Goal: Task Accomplishment & Management: Use online tool/utility

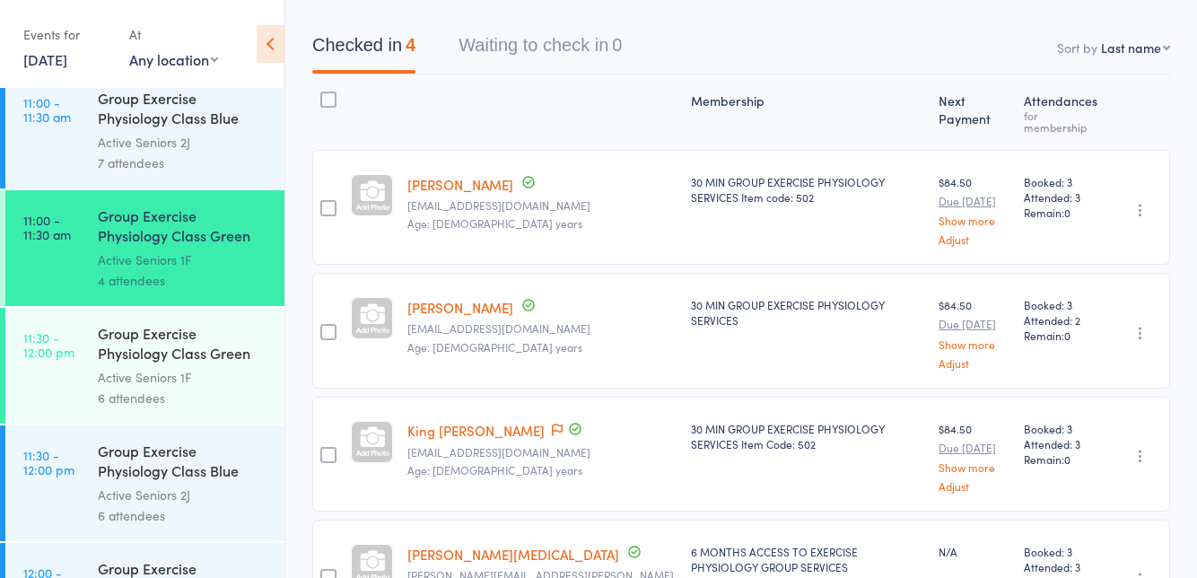
scroll to position [156, 0]
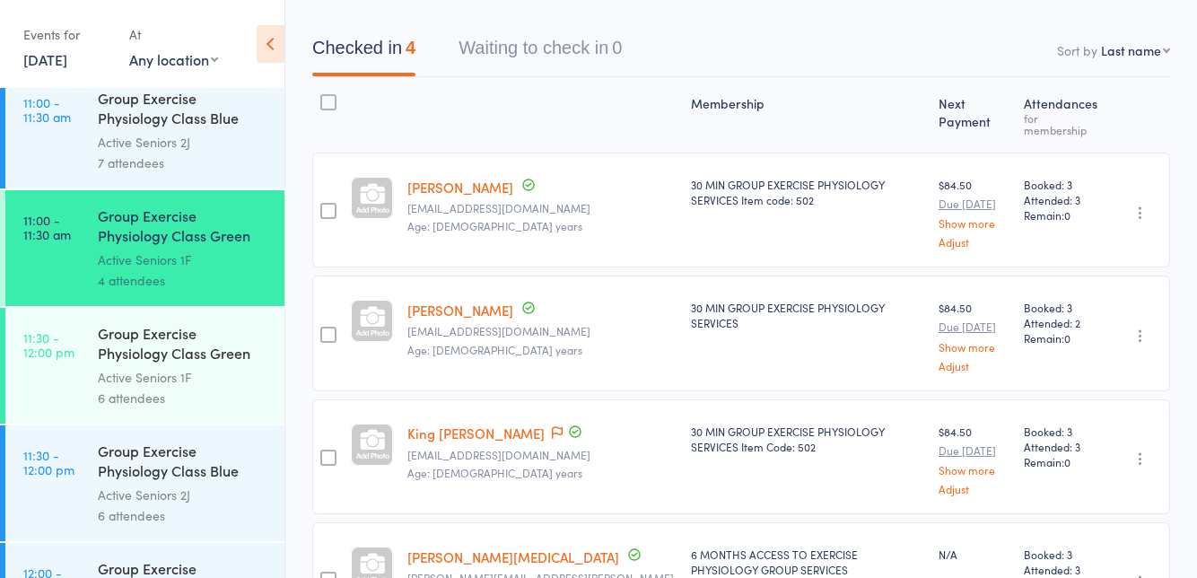
click at [552, 426] on icon at bounding box center [557, 432] width 11 height 13
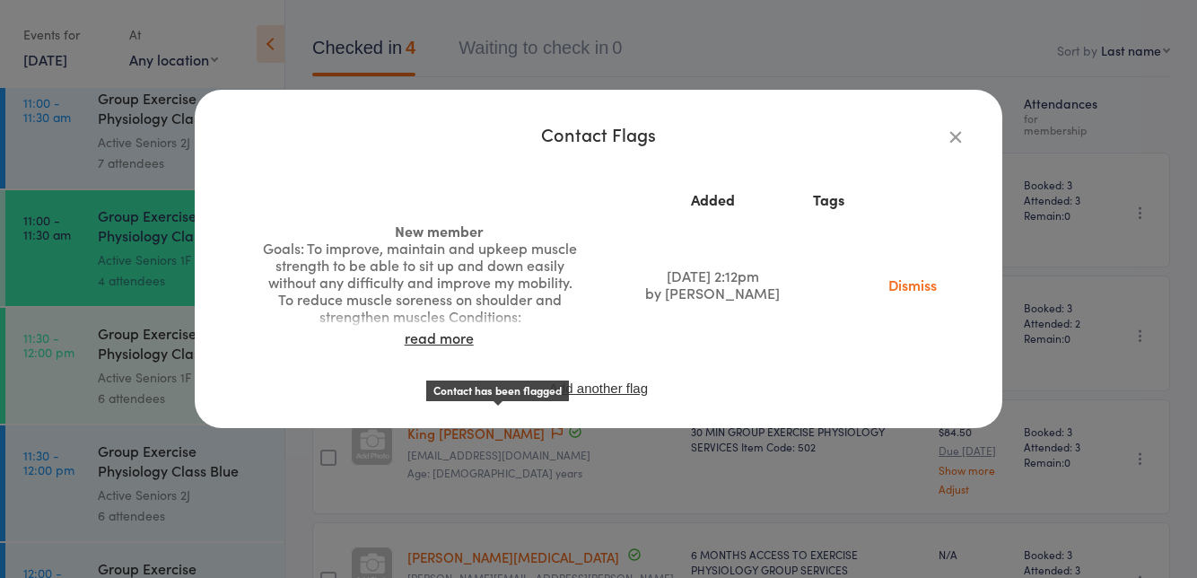
click at [909, 291] on link "Dismiss" at bounding box center [912, 285] width 75 height 20
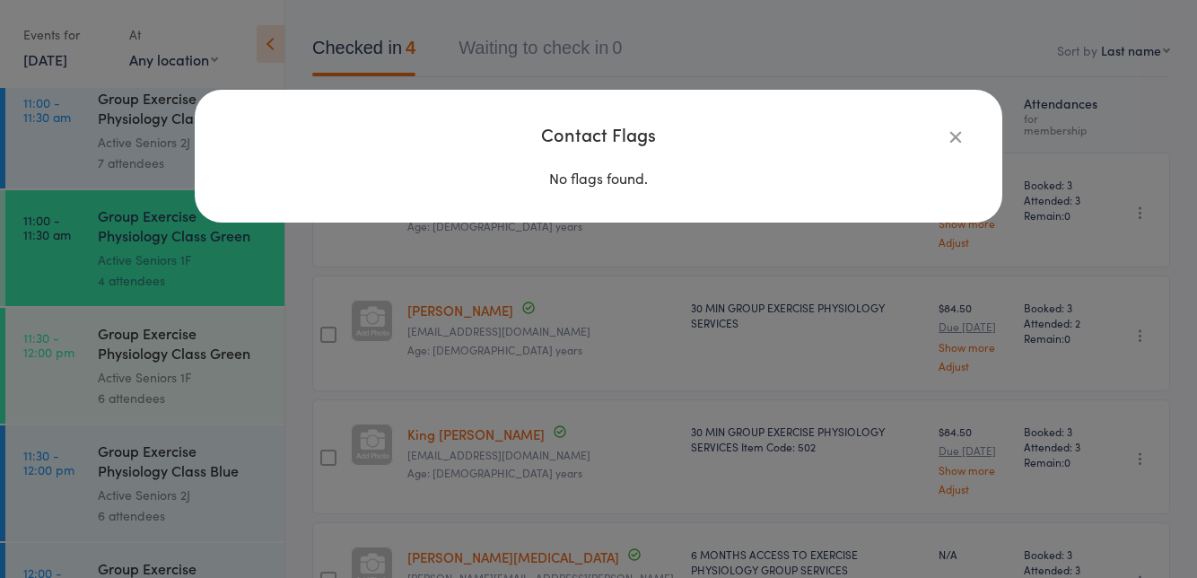
click at [964, 136] on icon "button" at bounding box center [956, 137] width 20 height 20
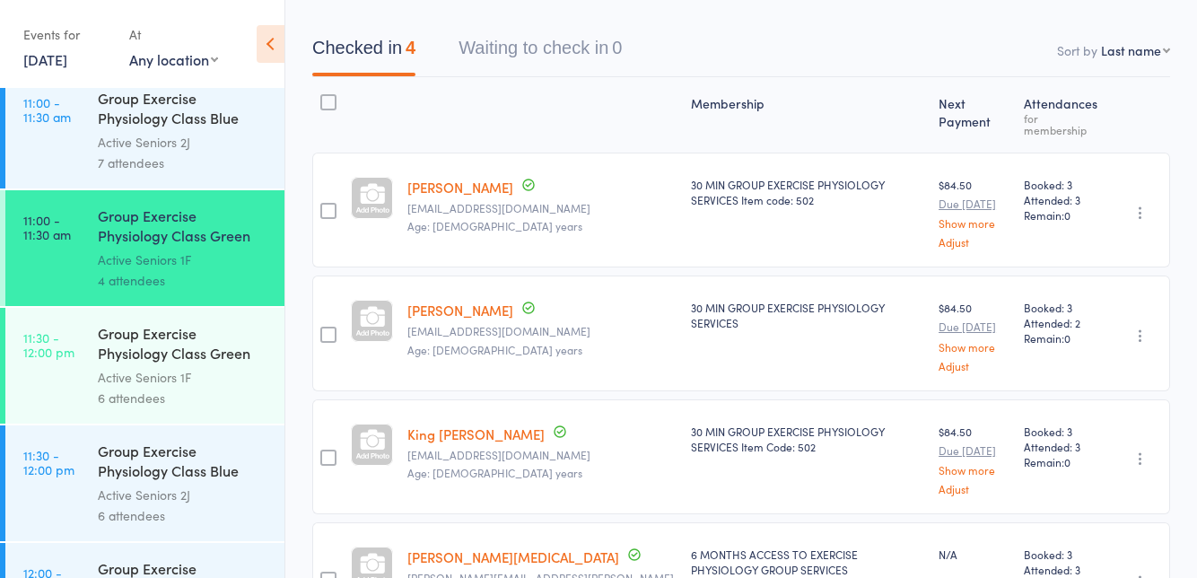
click at [208, 374] on div "Active Seniors 1F" at bounding box center [183, 377] width 171 height 21
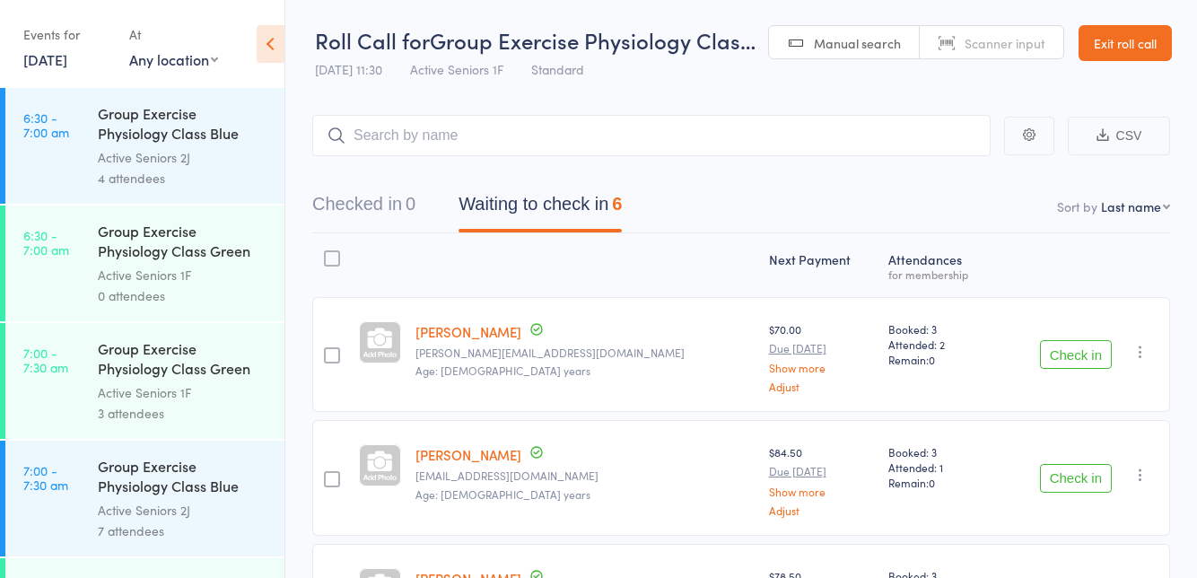
click at [680, 76] on div "Roll Call for Group Exercise Physiology Clas… [DATE] 11:30 Active Seniors 1F St…" at bounding box center [535, 56] width 441 height 63
click at [67, 59] on link "[DATE]" at bounding box center [45, 59] width 44 height 20
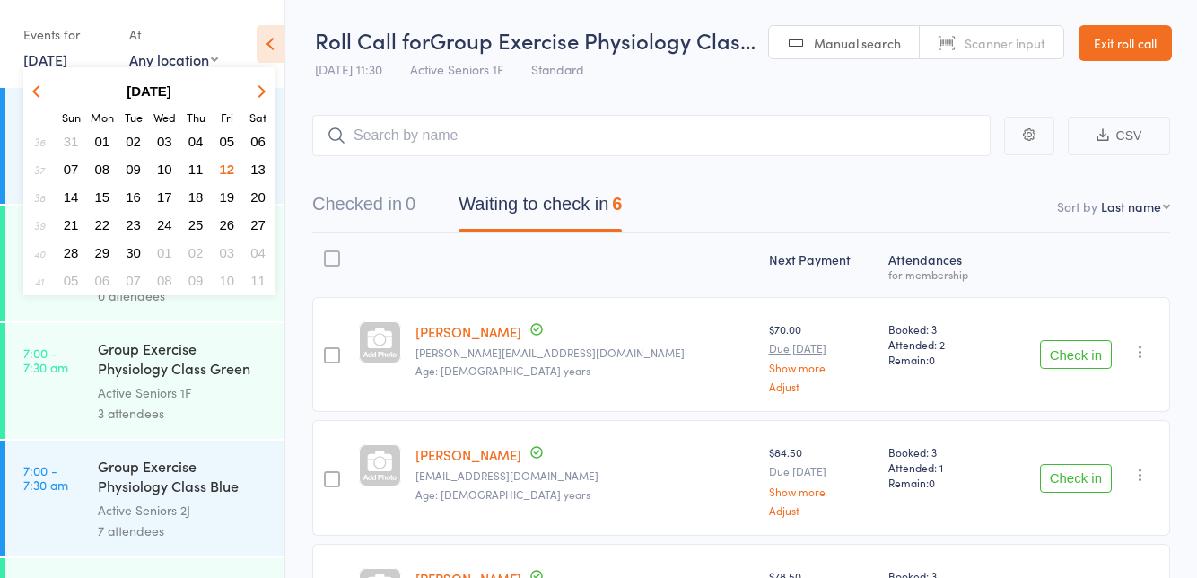
click at [54, 63] on link "[DATE]" at bounding box center [45, 59] width 44 height 20
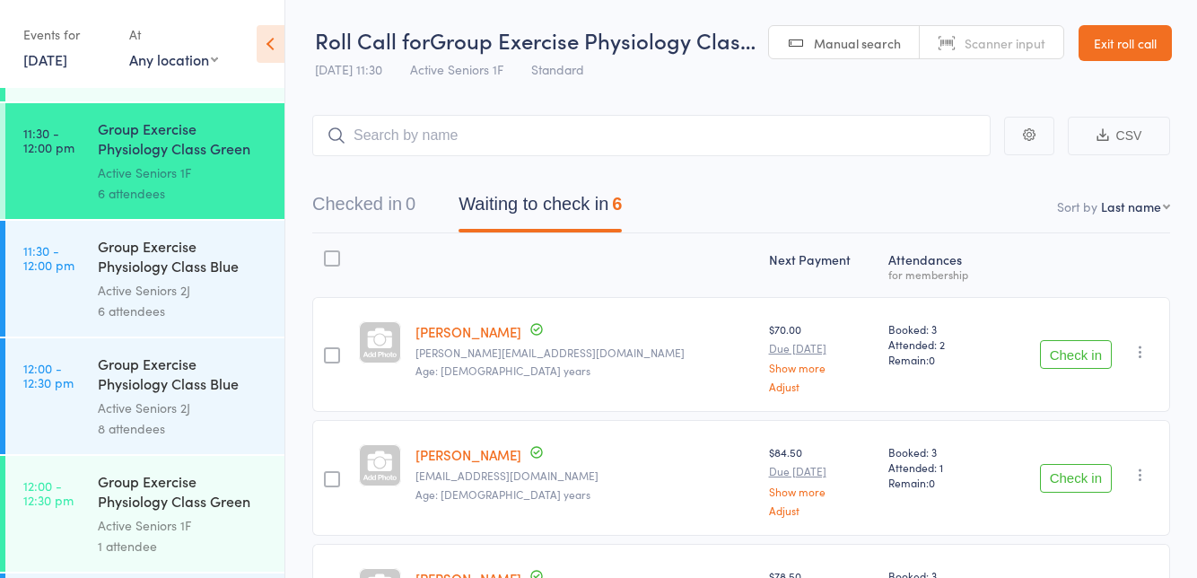
scroll to position [2335, 0]
click at [75, 192] on link "11:30 - 12:00 pm Group Exercise Physiology Class Green Room Active Seniors 1F 6…" at bounding box center [144, 162] width 279 height 116
click at [261, 47] on icon at bounding box center [271, 44] width 28 height 38
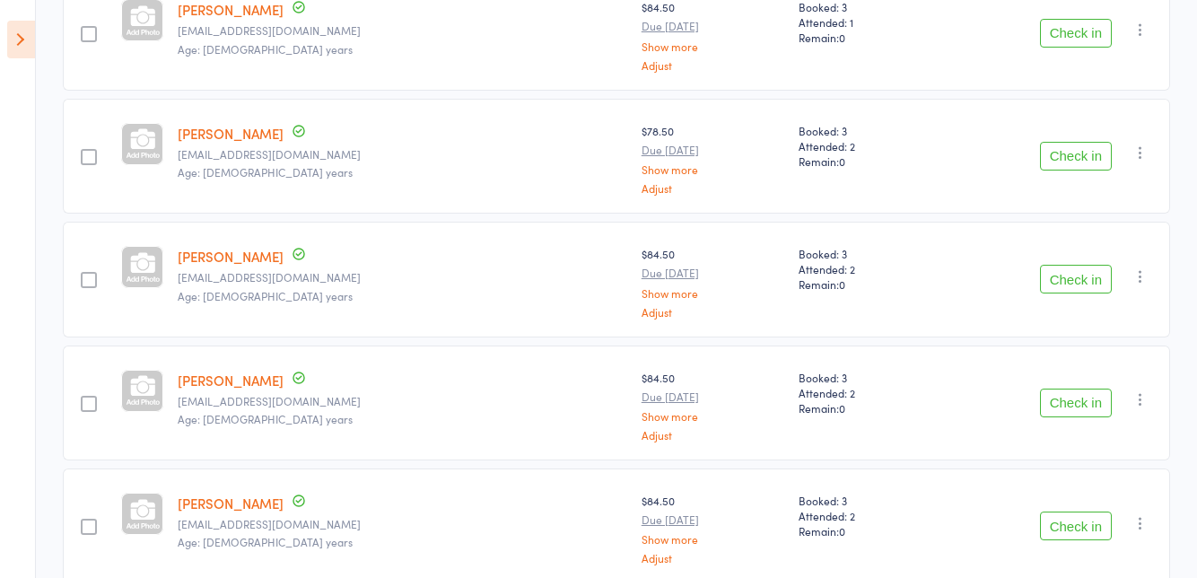
scroll to position [441, 0]
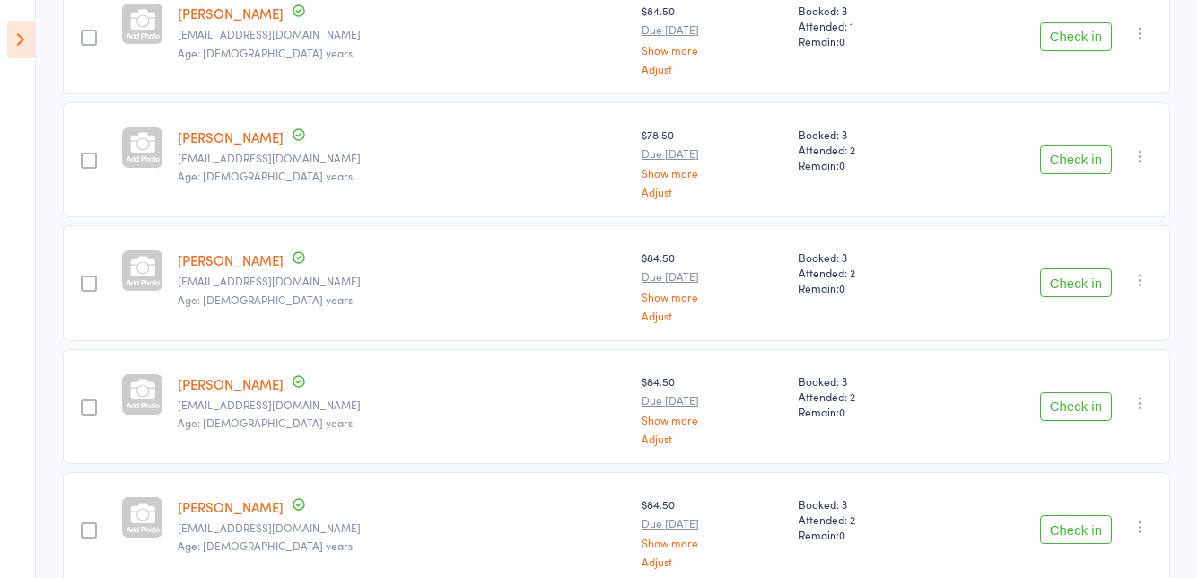
click at [1091, 278] on button "Check in" at bounding box center [1076, 282] width 72 height 29
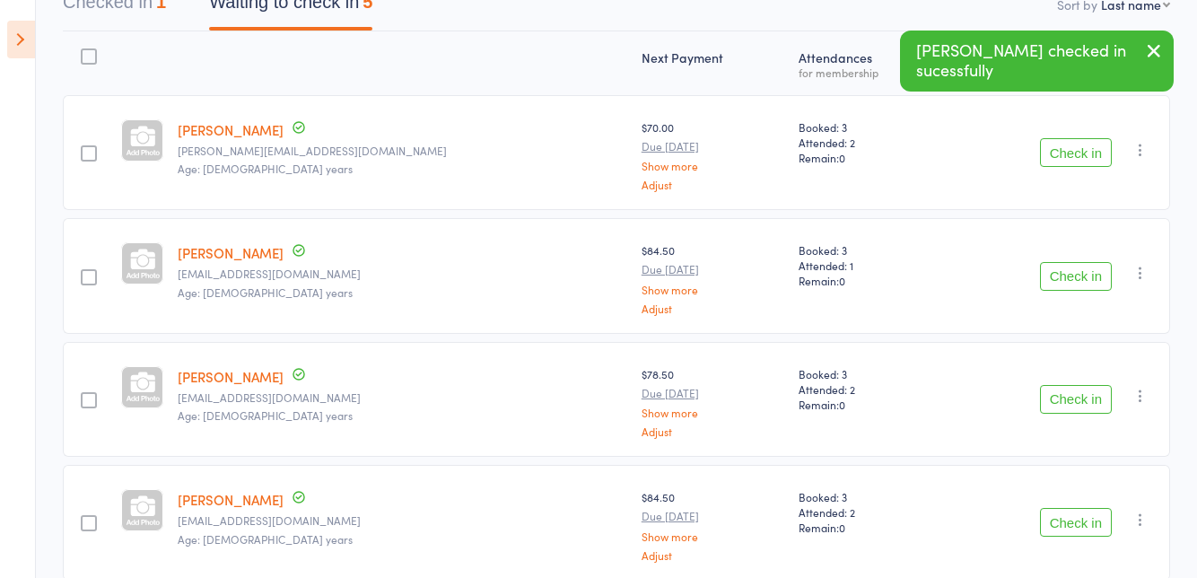
scroll to position [212, 0]
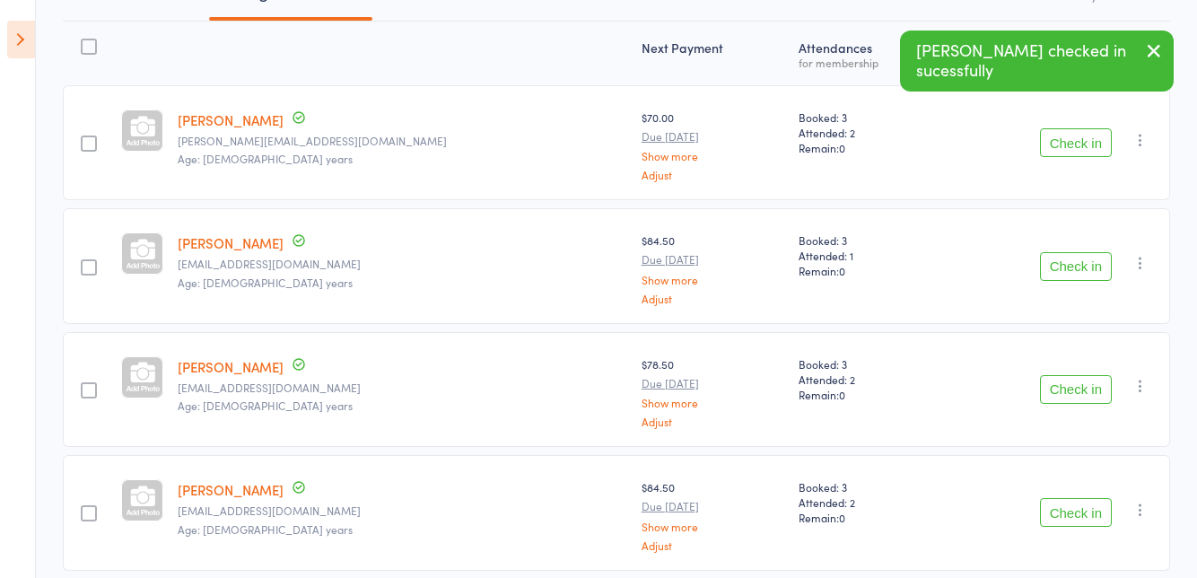
click at [1082, 269] on button "Check in" at bounding box center [1076, 266] width 72 height 29
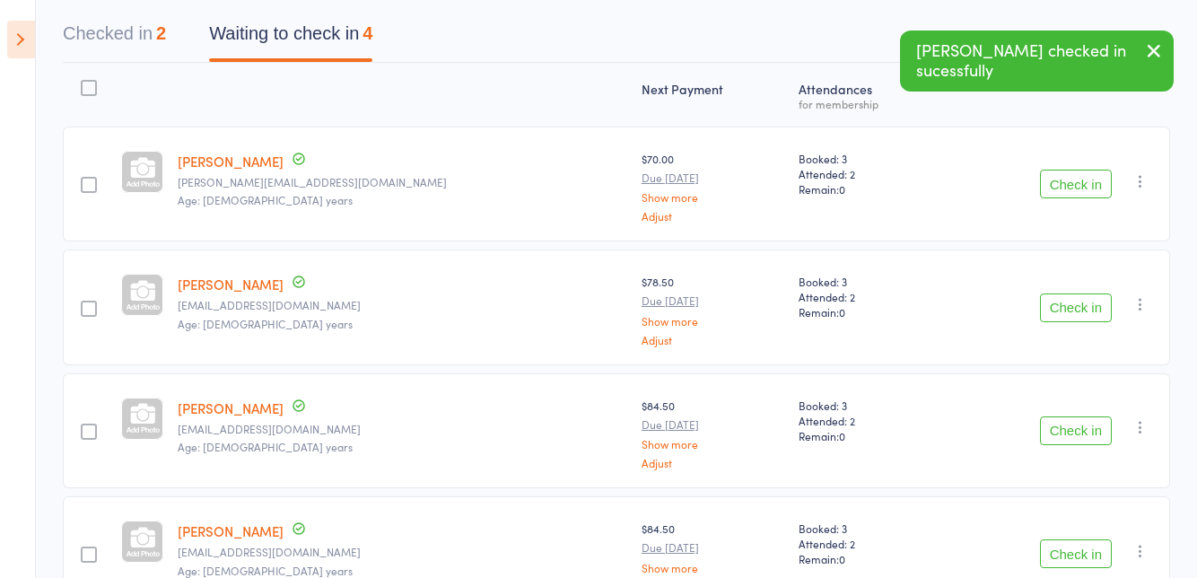
scroll to position [165, 0]
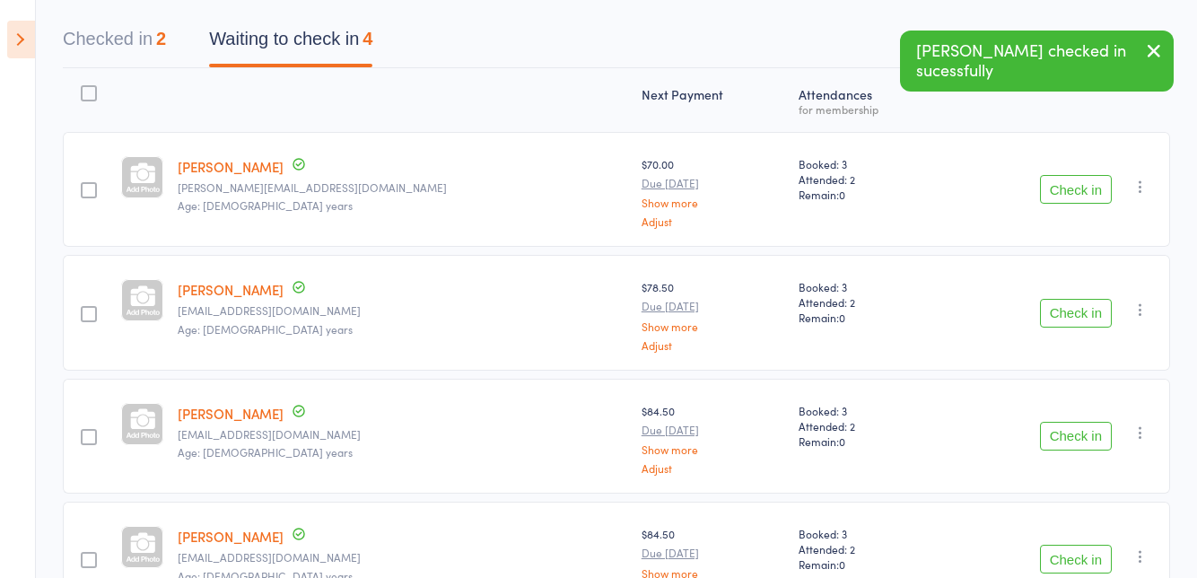
click at [130, 48] on button "Checked in 2" at bounding box center [114, 44] width 103 height 48
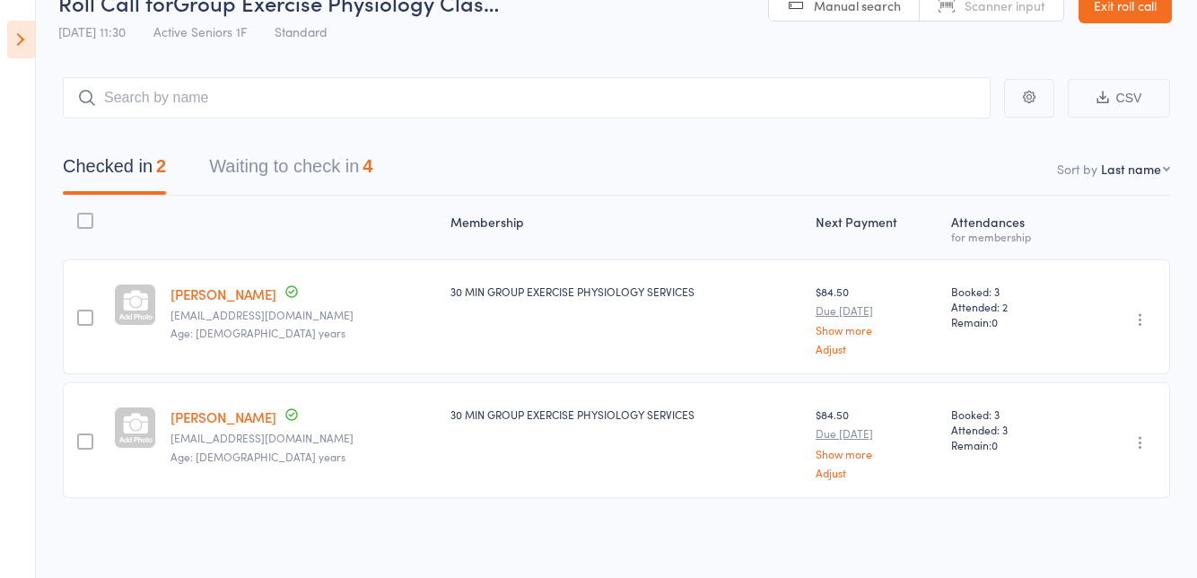
scroll to position [0, 0]
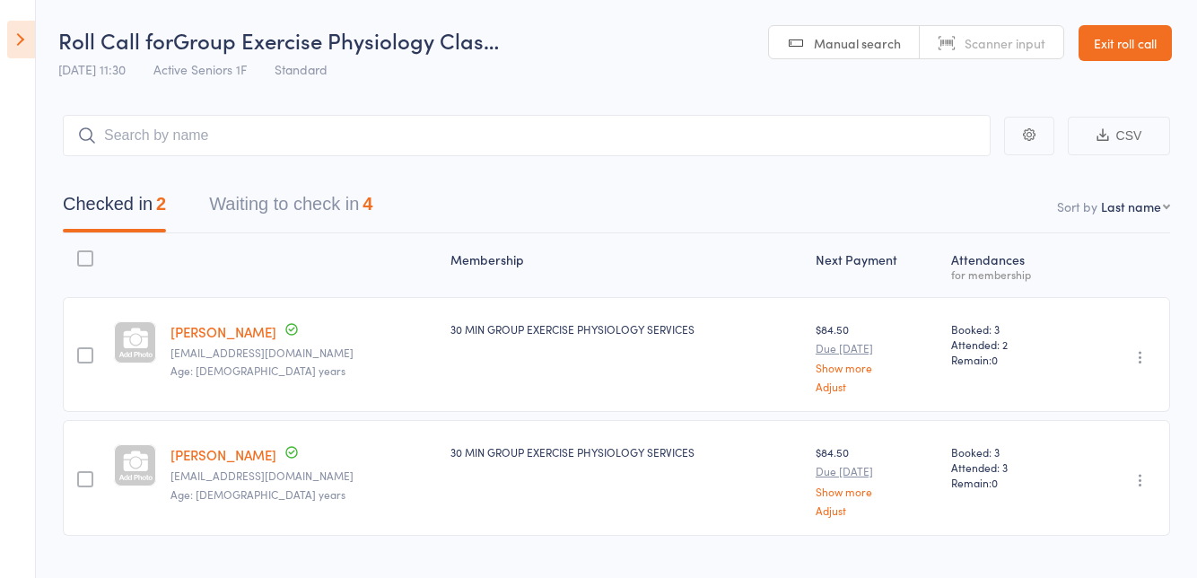
click at [259, 214] on button "Waiting to check in 4" at bounding box center [290, 209] width 163 height 48
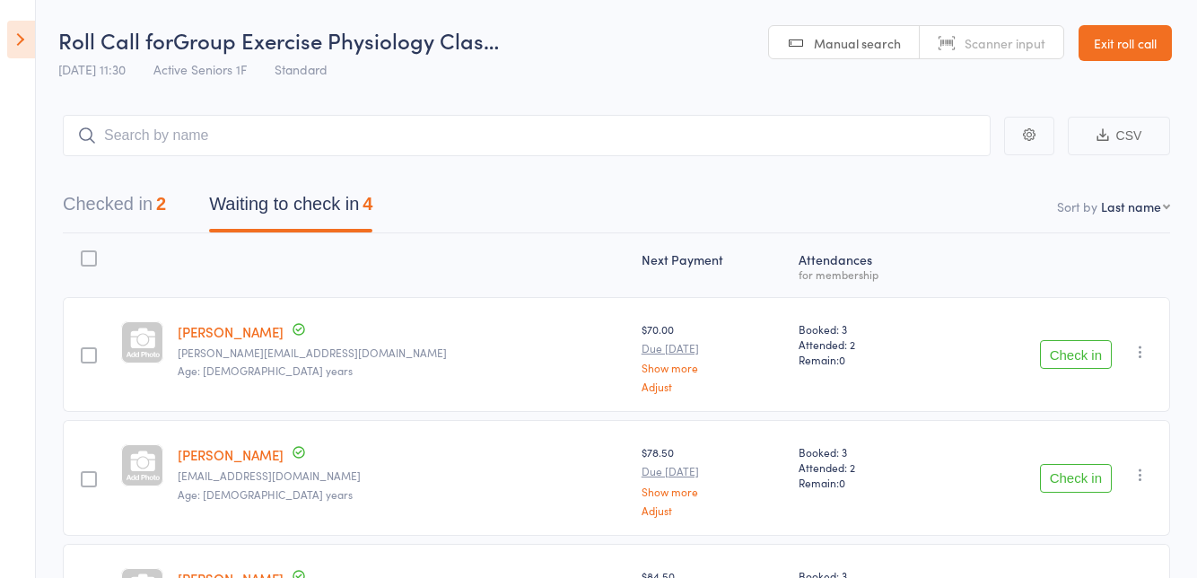
click at [133, 205] on button "Checked in 2" at bounding box center [114, 209] width 103 height 48
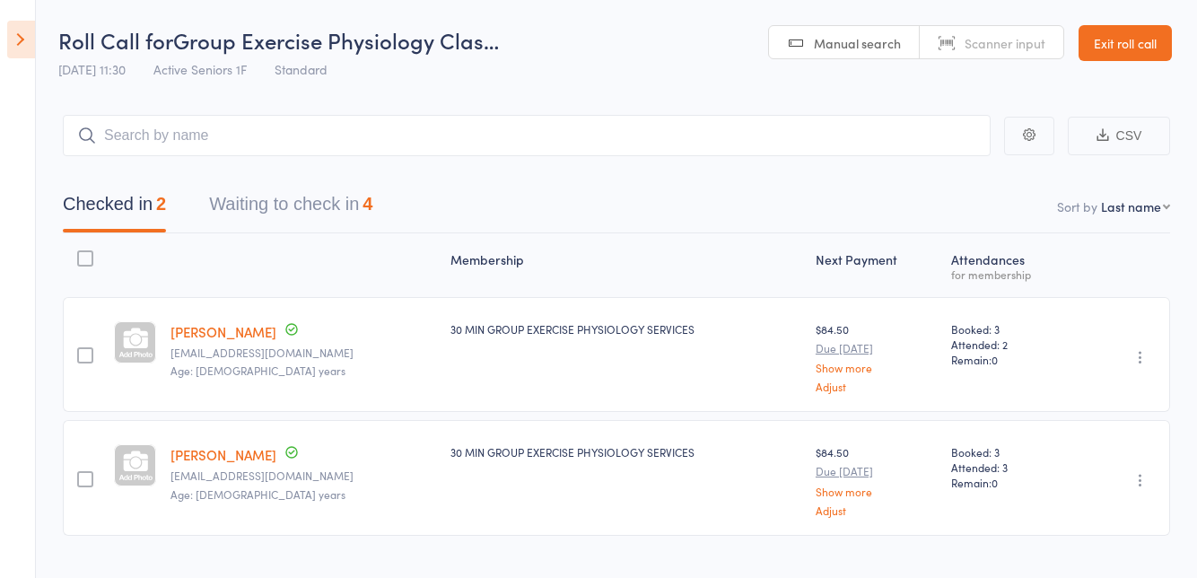
click at [362, 206] on button "Waiting to check in 4" at bounding box center [290, 209] width 163 height 48
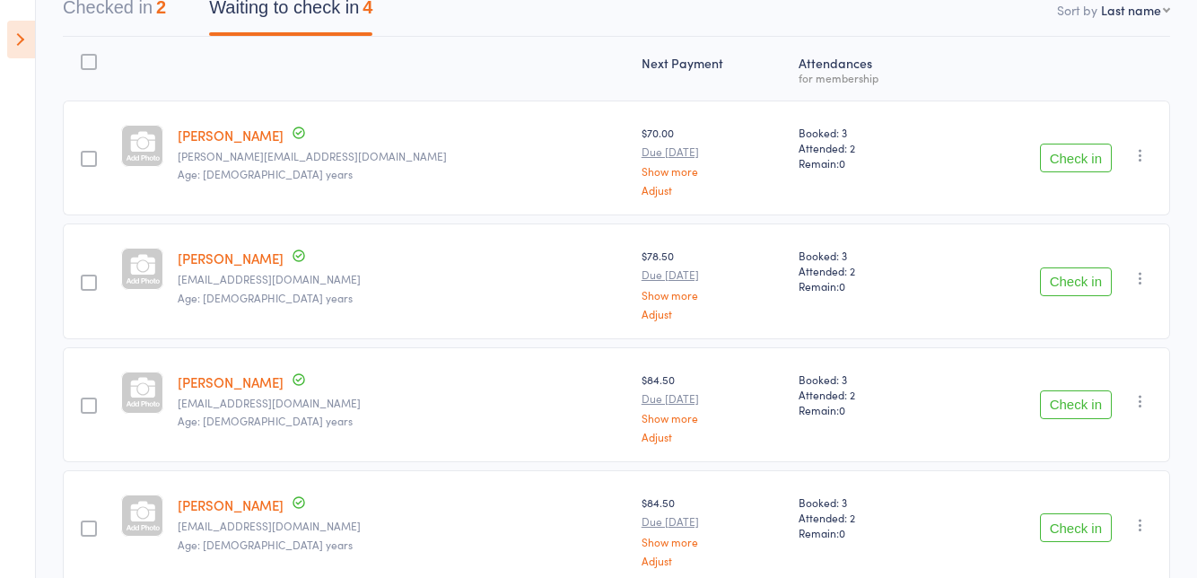
scroll to position [204, 0]
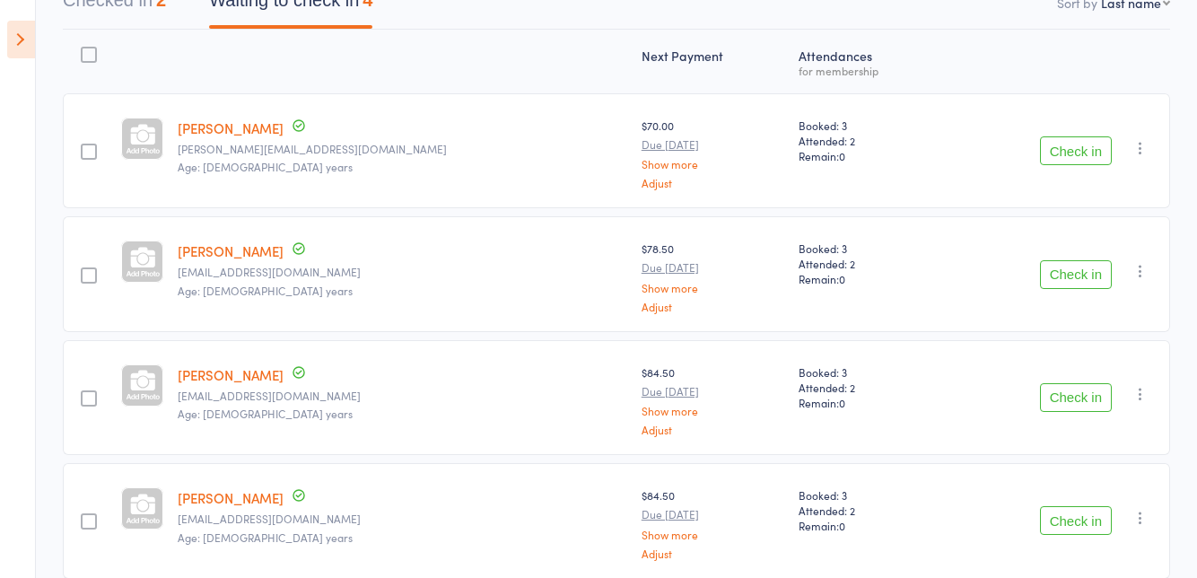
click at [1064, 275] on button "Check in" at bounding box center [1076, 274] width 72 height 29
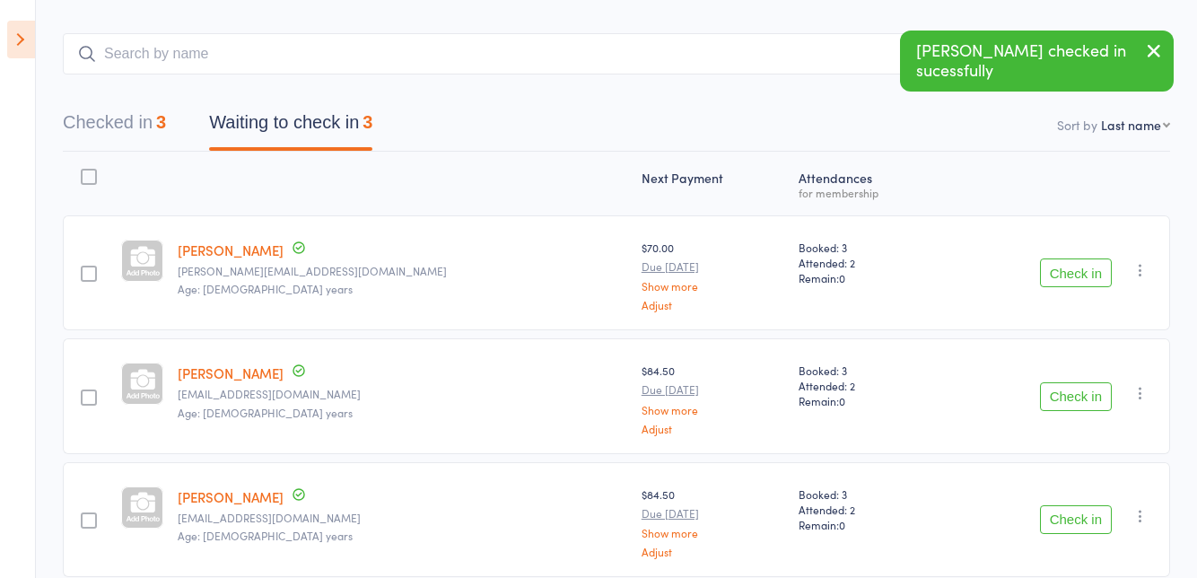
click at [1074, 390] on button "Check in" at bounding box center [1076, 396] width 72 height 29
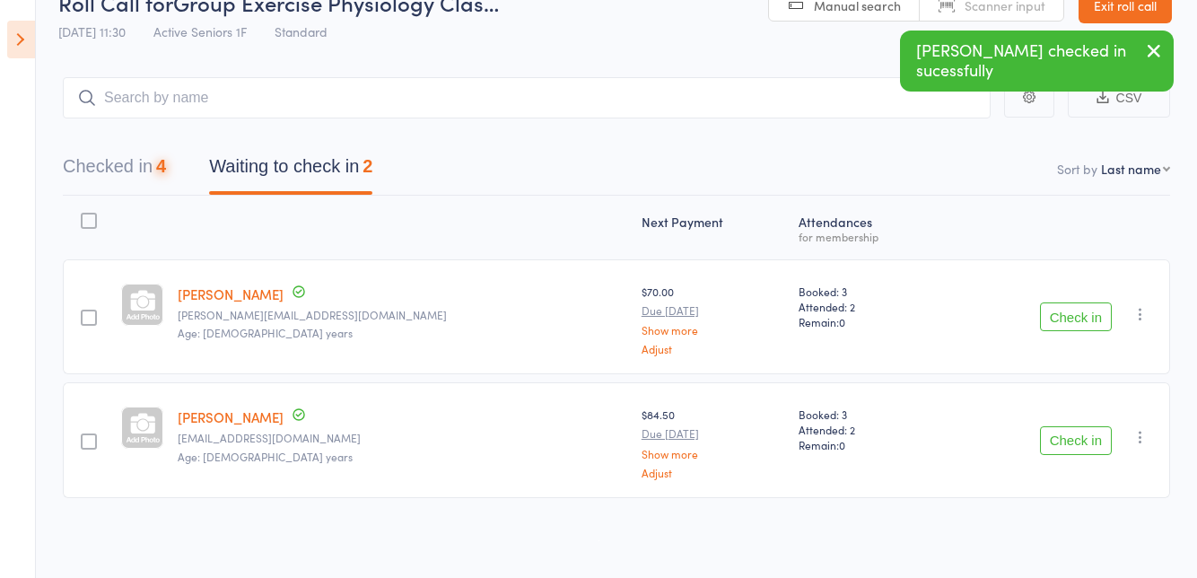
scroll to position [0, 0]
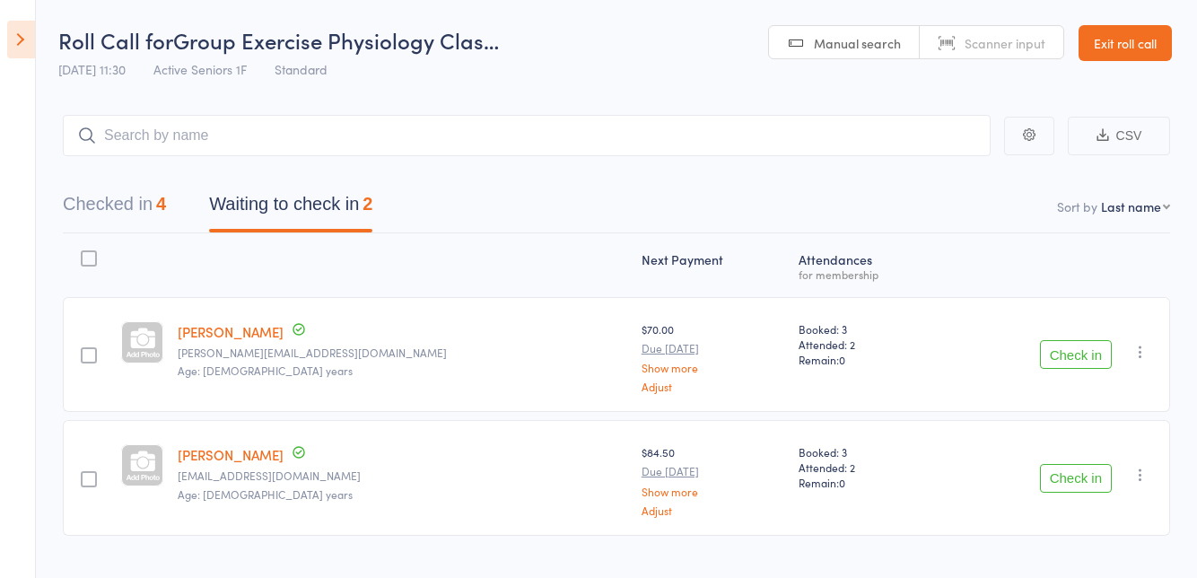
click at [1064, 351] on button "Check in" at bounding box center [1076, 354] width 72 height 29
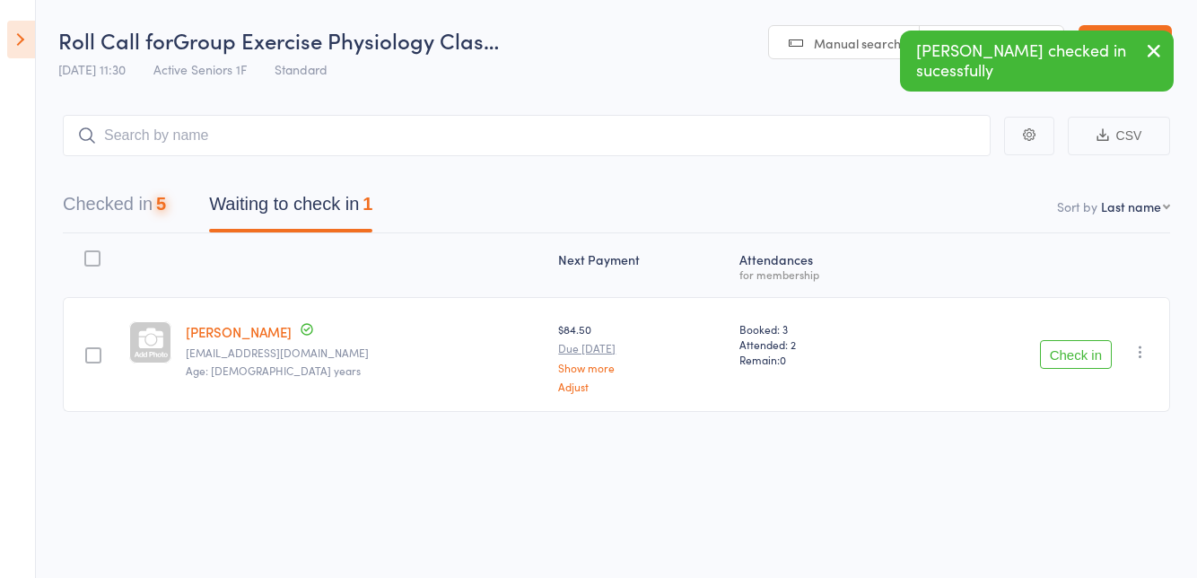
click at [1066, 359] on button "Check in" at bounding box center [1076, 354] width 72 height 29
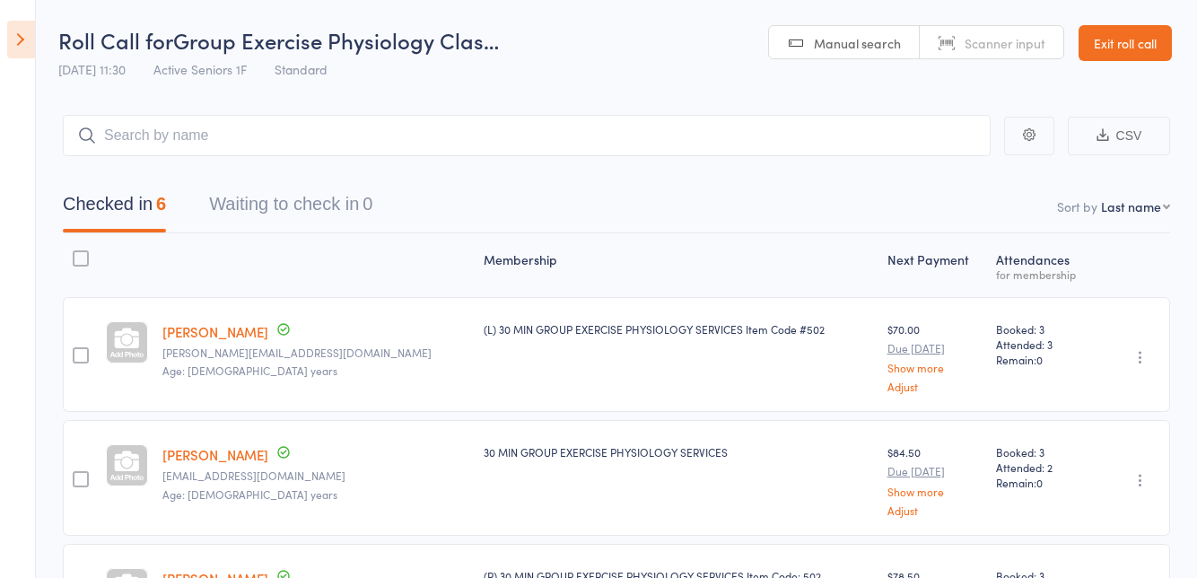
click at [256, 214] on button "Waiting to check in 0" at bounding box center [290, 209] width 163 height 48
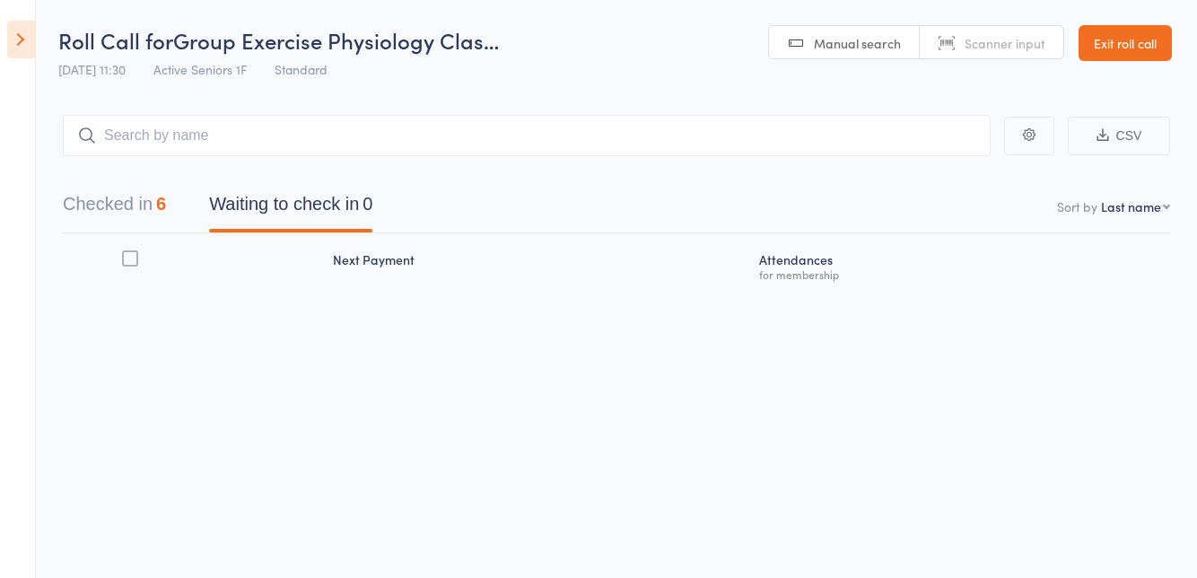
click at [122, 212] on button "Checked in 6" at bounding box center [114, 209] width 103 height 48
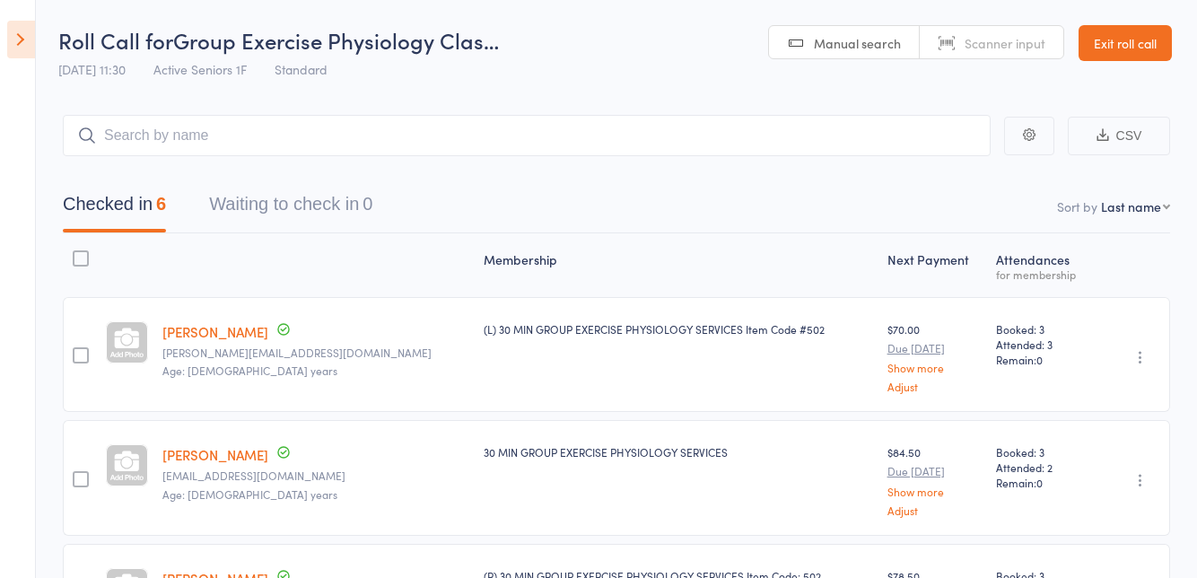
click at [619, 188] on nav "Checked in 6 Waiting to check in 0" at bounding box center [616, 209] width 1150 height 48
click at [258, 213] on button "Waiting to check in 0" at bounding box center [290, 209] width 163 height 48
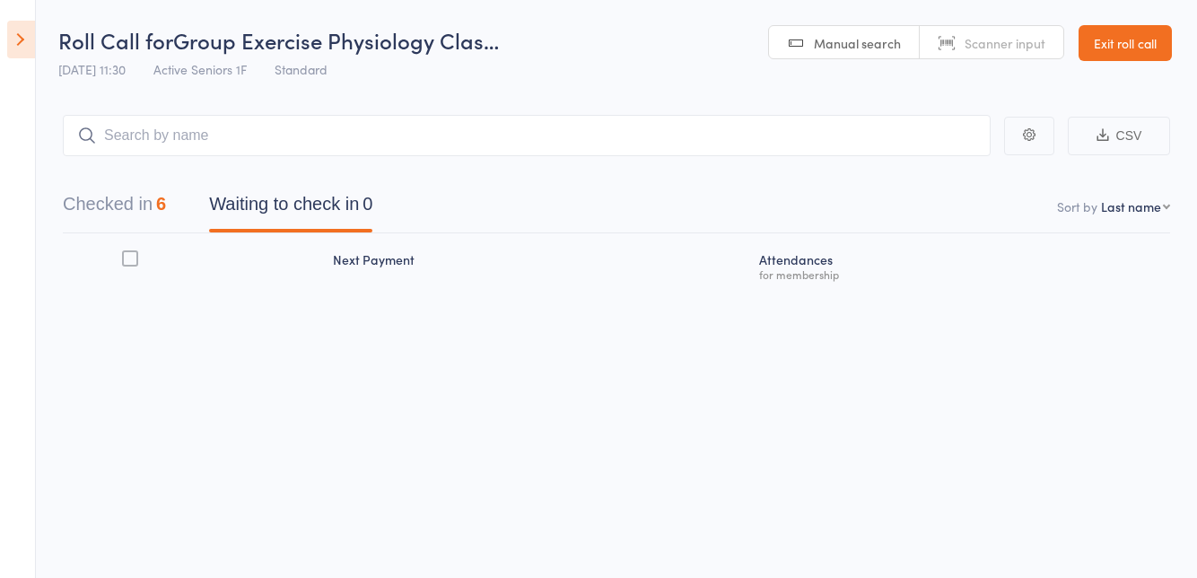
click at [120, 207] on button "Checked in 6" at bounding box center [114, 209] width 103 height 48
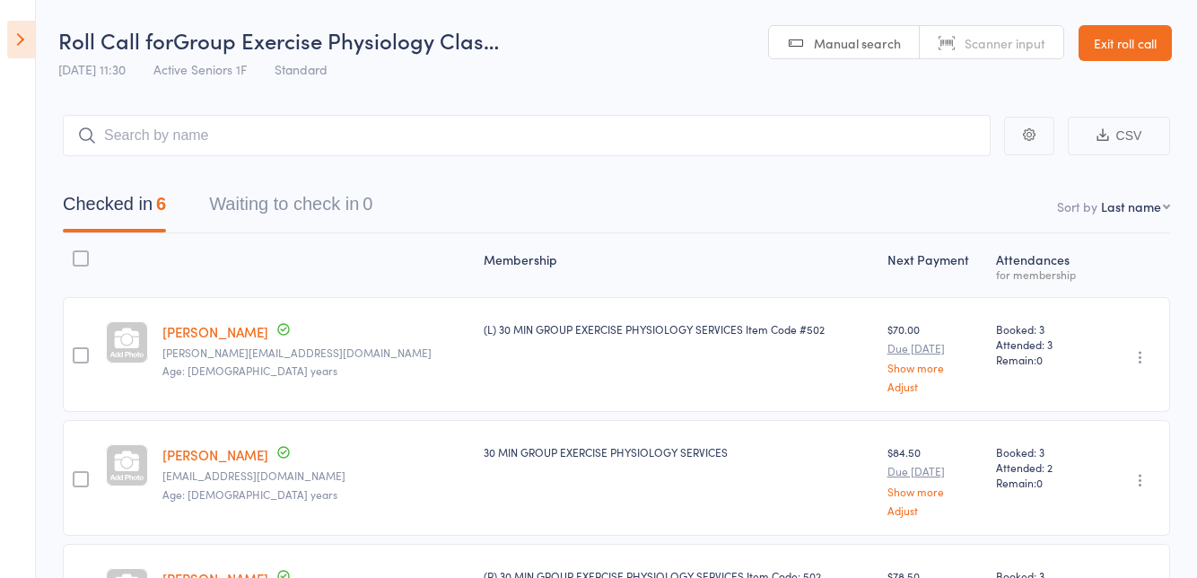
click at [301, 197] on button "Waiting to check in 0" at bounding box center [290, 209] width 163 height 48
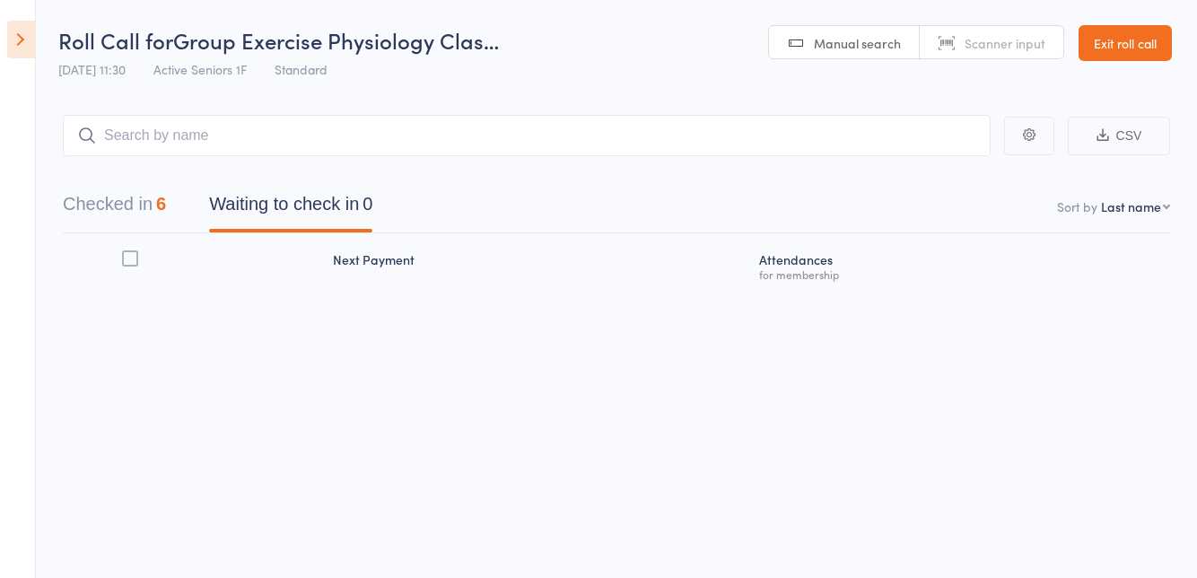
click at [92, 214] on button "Checked in 6" at bounding box center [114, 209] width 103 height 48
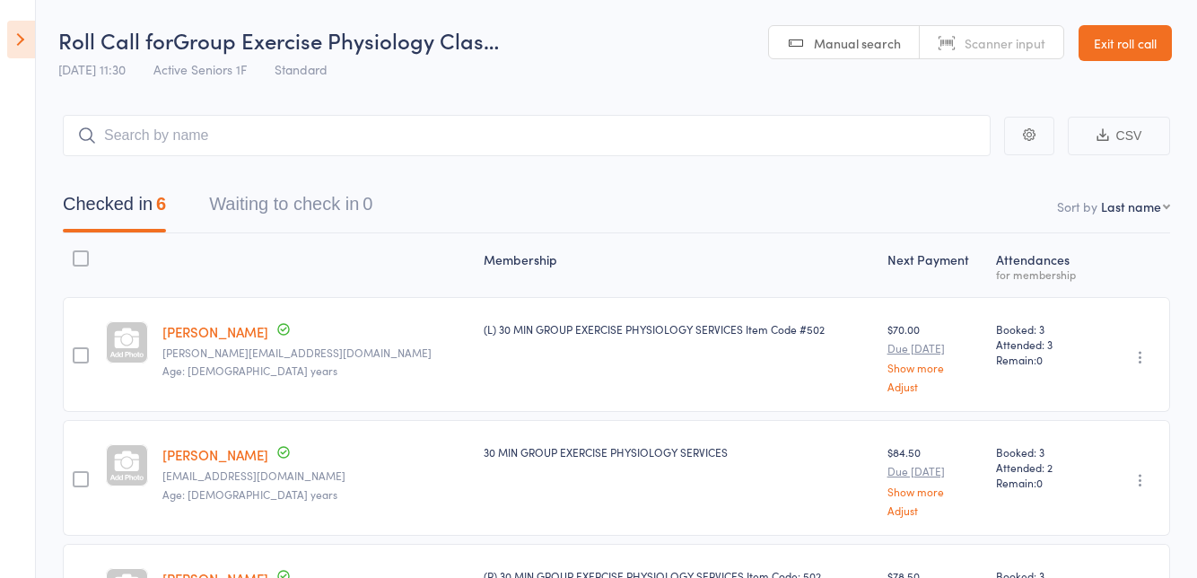
click at [14, 48] on icon at bounding box center [21, 40] width 28 height 38
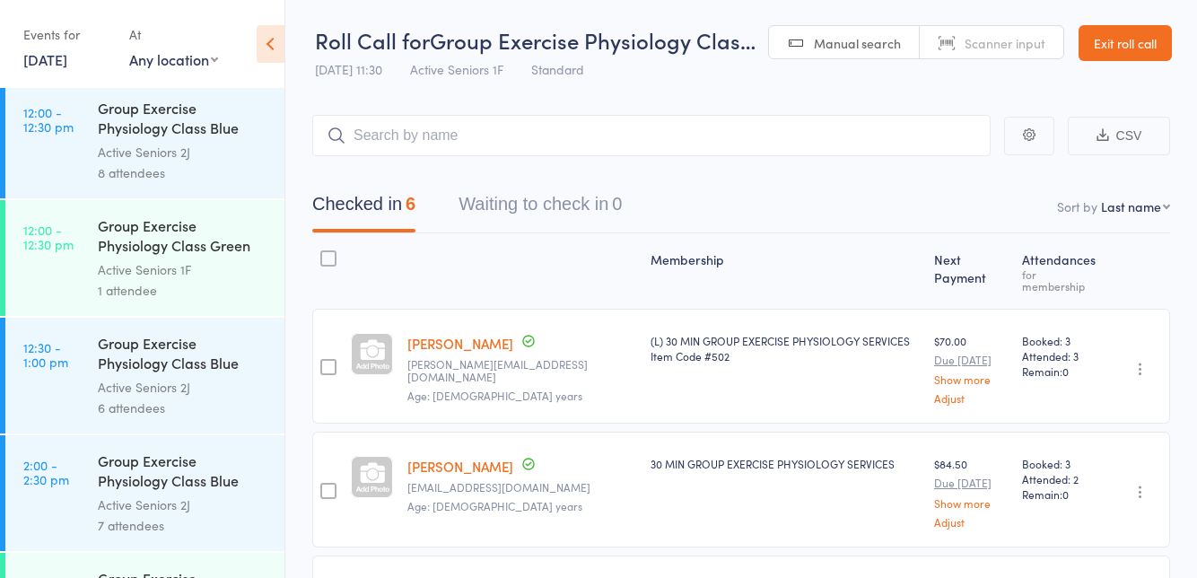
scroll to position [2592, 0]
click at [54, 295] on link "12:00 - 12:30 pm Group Exercise Physiology Class Green Room Active Seniors 1F 1…" at bounding box center [144, 257] width 279 height 116
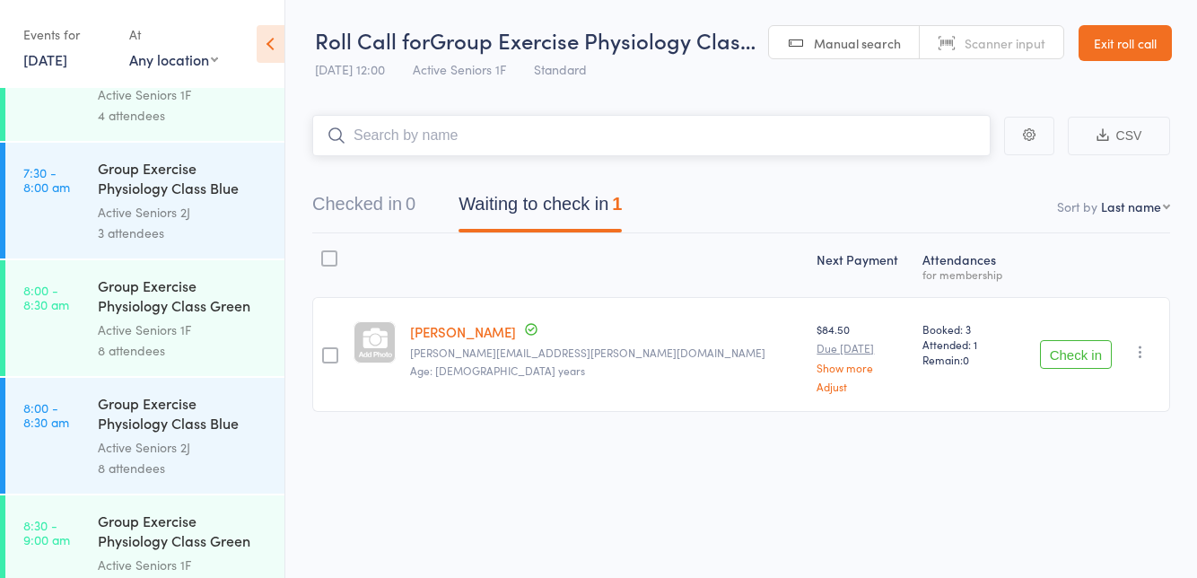
scroll to position [533, 0]
click at [720, 192] on nav "Checked in 0 Waiting to check in 1" at bounding box center [741, 209] width 901 height 48
click at [705, 93] on main "CSV Checked in 0 Waiting to check in 1 Sort by Last name First name Last name B…" at bounding box center [741, 290] width 912 height 404
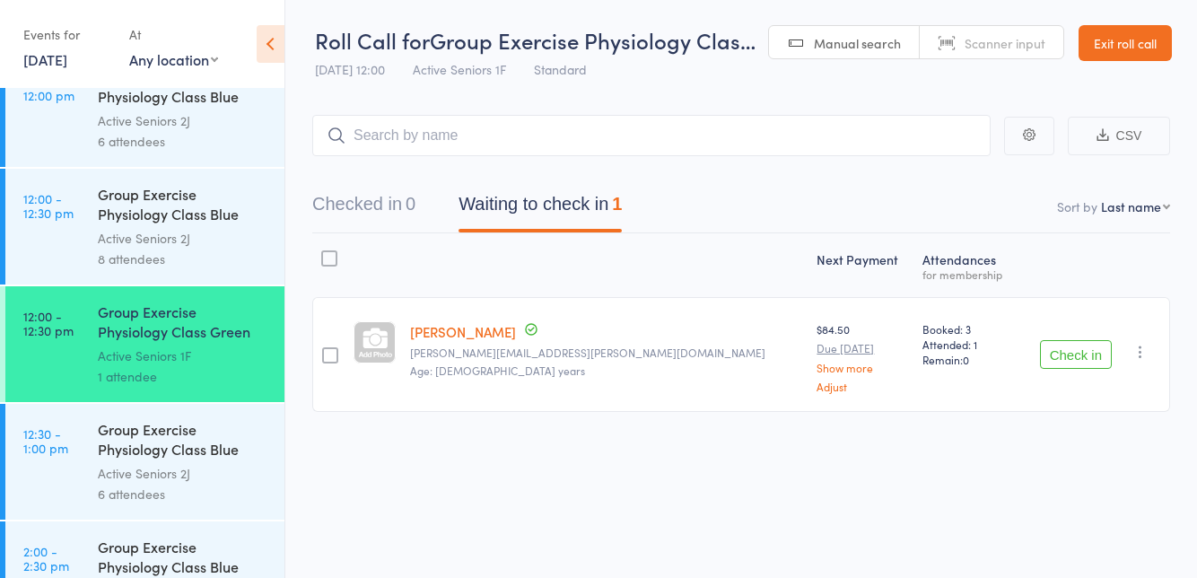
scroll to position [2504, 0]
click at [1076, 351] on button "Check in" at bounding box center [1076, 354] width 72 height 29
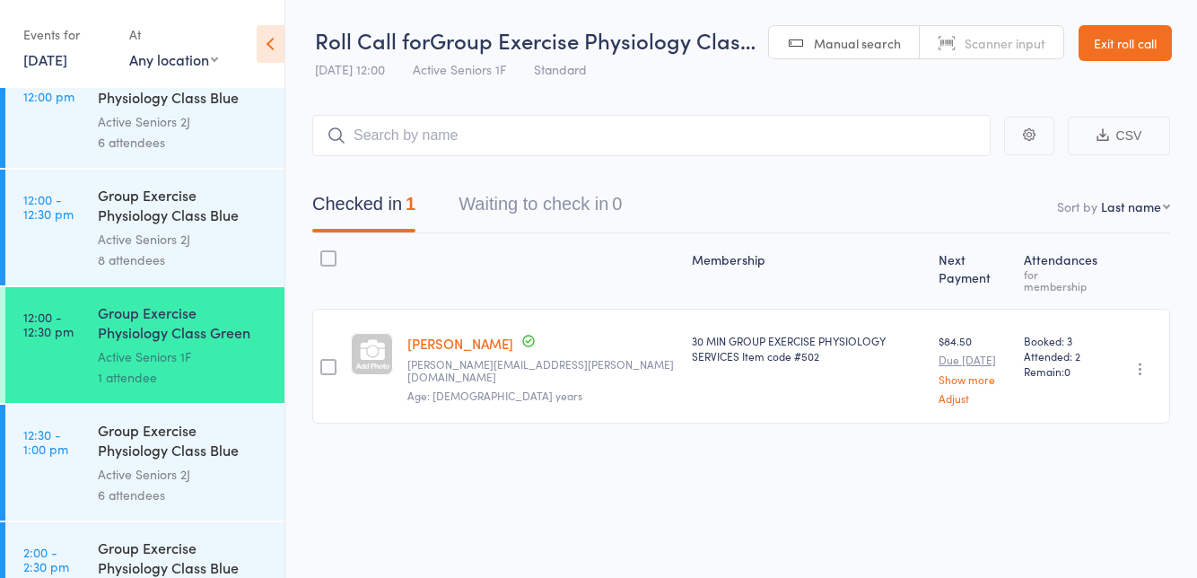
click at [1138, 363] on icon "button" at bounding box center [1140, 369] width 18 height 18
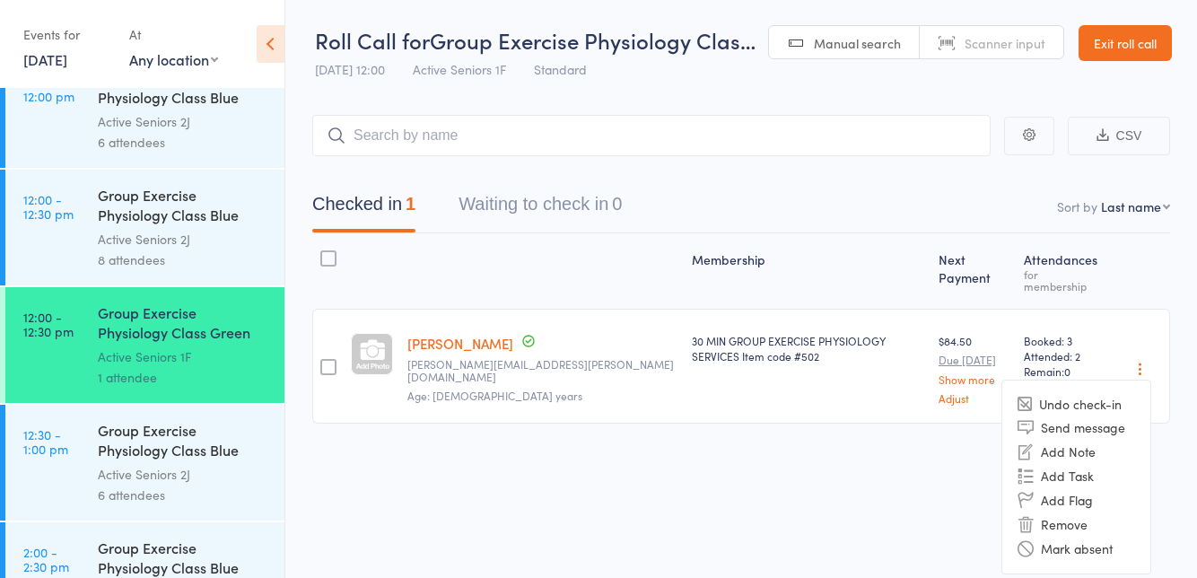
click at [747, 253] on div "Membership" at bounding box center [808, 270] width 247 height 59
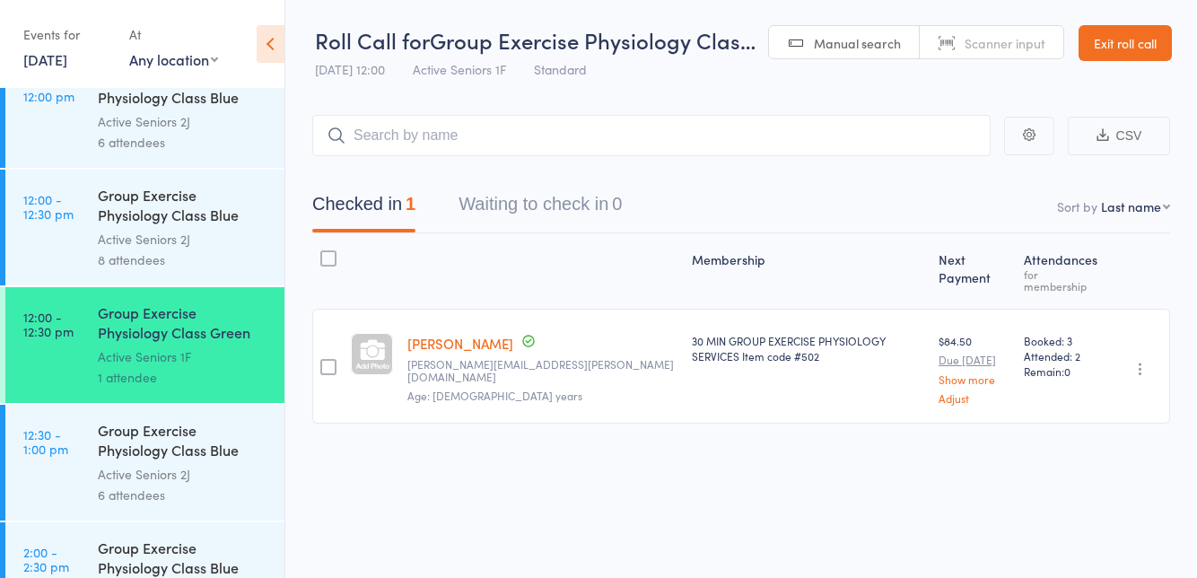
click at [513, 214] on button "Waiting to check in 0" at bounding box center [540, 209] width 163 height 48
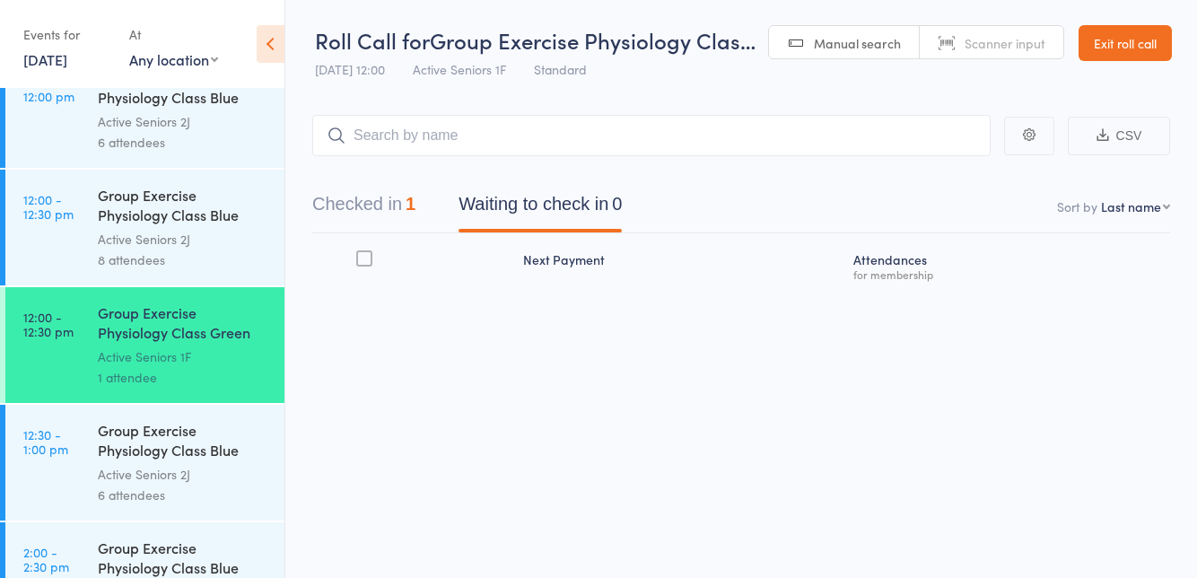
click at [372, 212] on button "Checked in 1" at bounding box center [363, 209] width 103 height 48
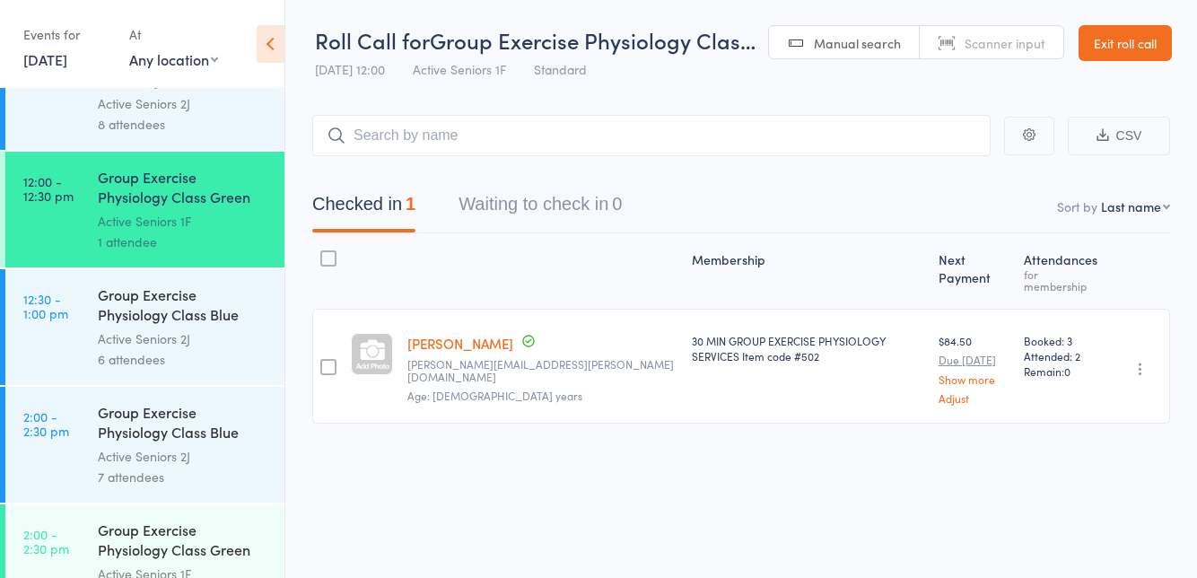
scroll to position [2639, 0]
click at [267, 54] on icon at bounding box center [271, 44] width 28 height 38
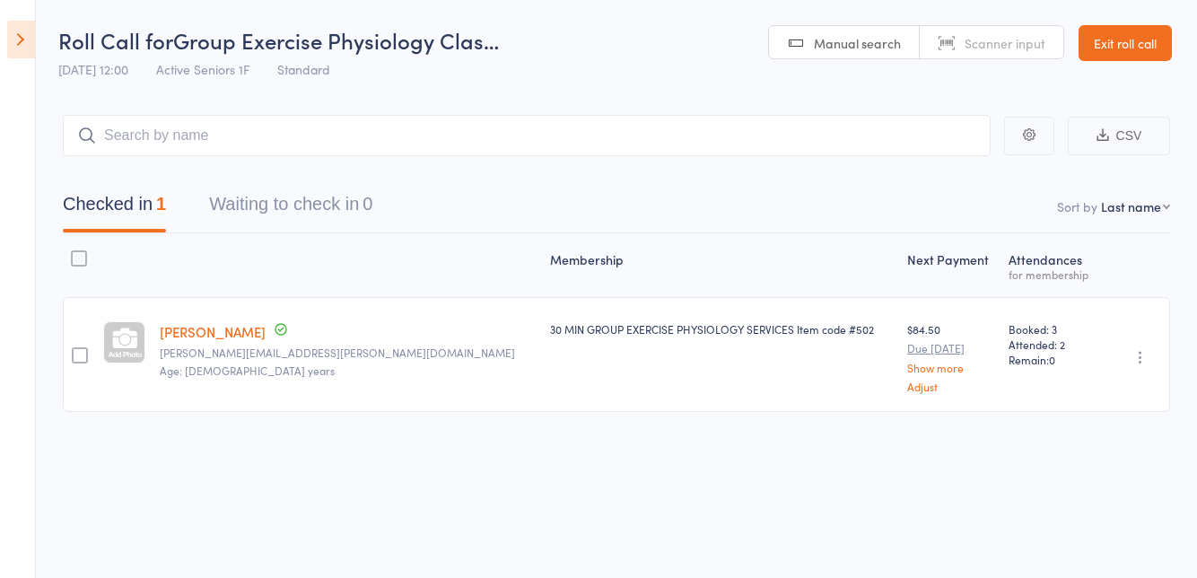
click at [25, 52] on icon at bounding box center [21, 40] width 28 height 38
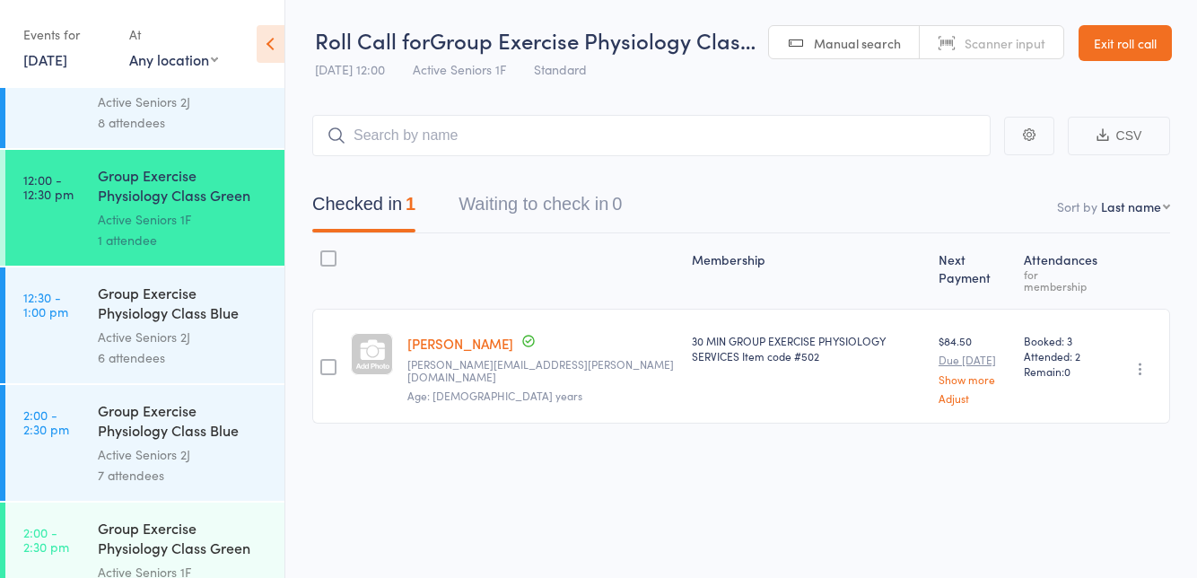
scroll to position [2665, 0]
